Goal: Information Seeking & Learning: Find specific fact

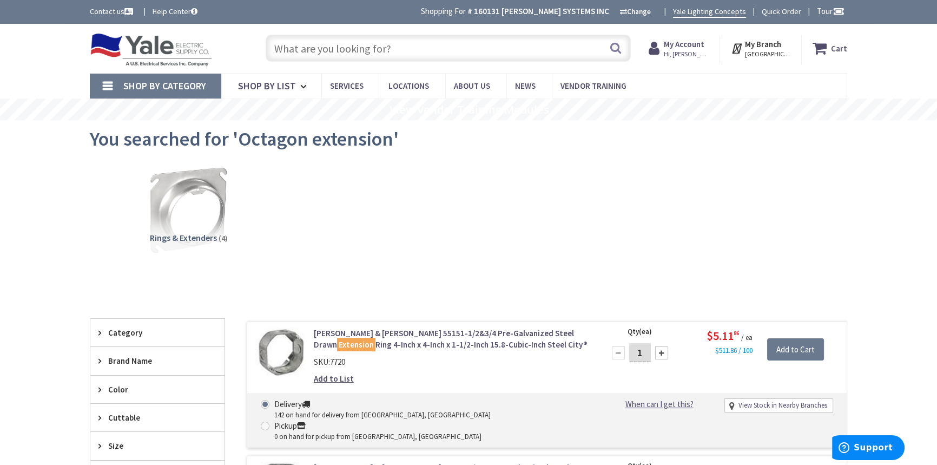
click at [376, 50] on input "text" at bounding box center [448, 48] width 365 height 27
click at [339, 50] on input "text" at bounding box center [448, 48] width 365 height 27
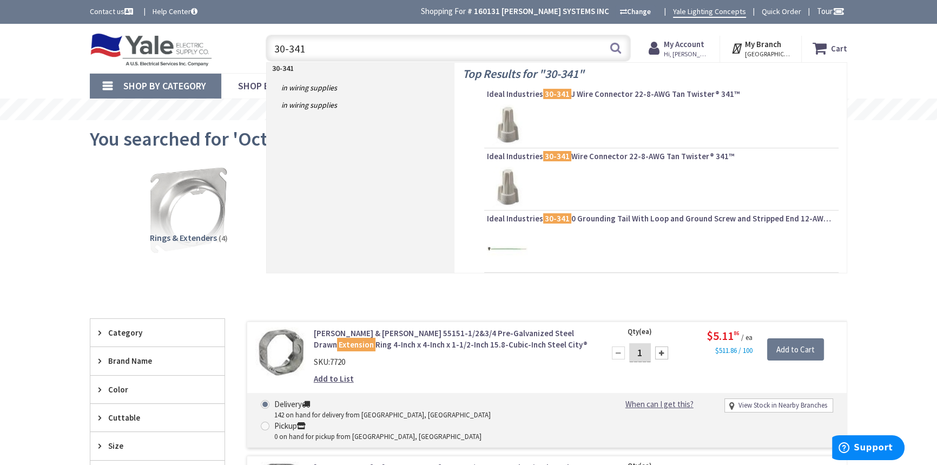
type input "30-341J"
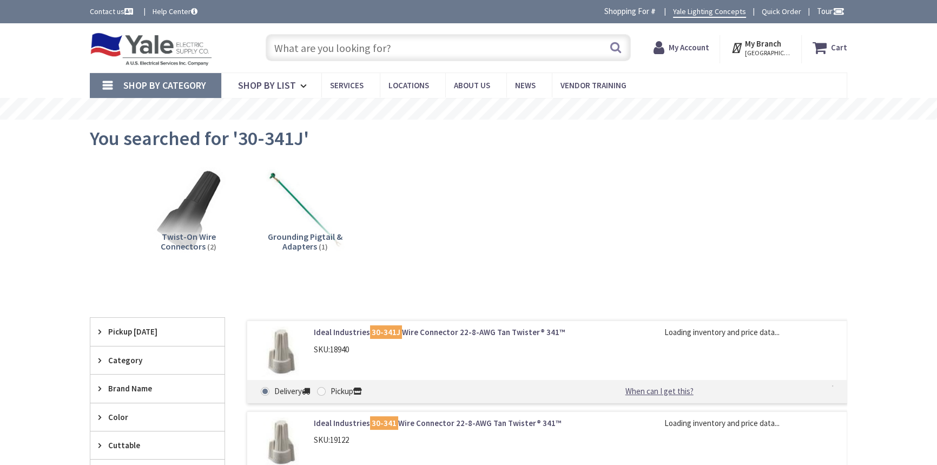
type input "[GEOGRAPHIC_DATA], [GEOGRAPHIC_DATA]"
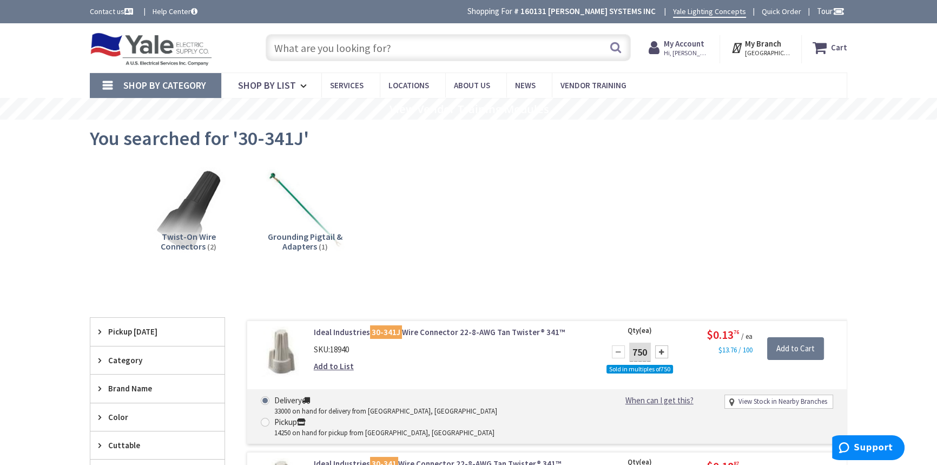
click at [307, 135] on span "You searched for '30-341J'" at bounding box center [199, 138] width 219 height 24
drag, startPoint x: 303, startPoint y: 139, endPoint x: 240, endPoint y: 134, distance: 63.0
click at [240, 134] on span "You searched for '30-341J'" at bounding box center [199, 139] width 219 height 24
copy span "30-341J"
